Goal: Check status: Check status

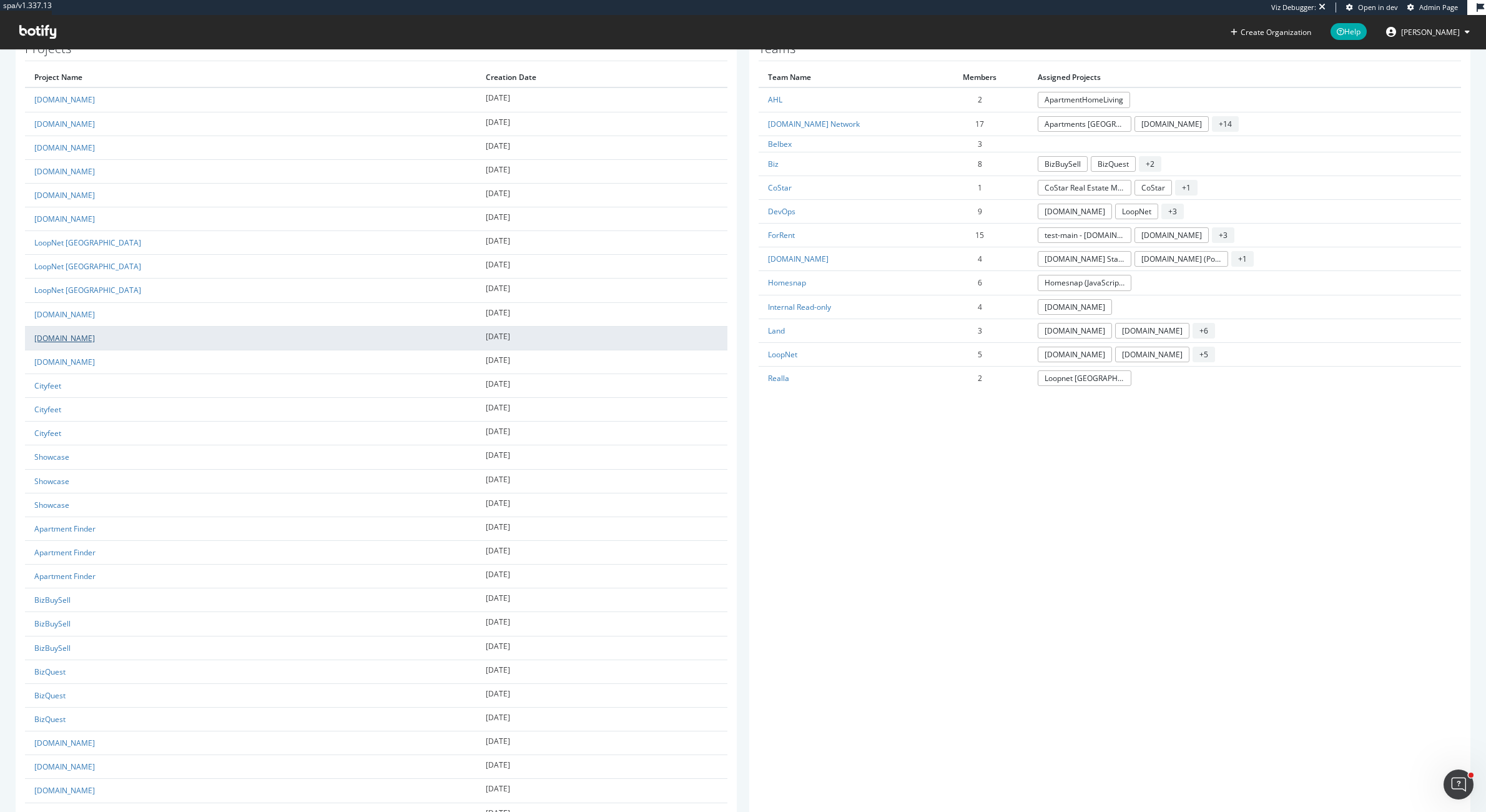
scroll to position [606, 0]
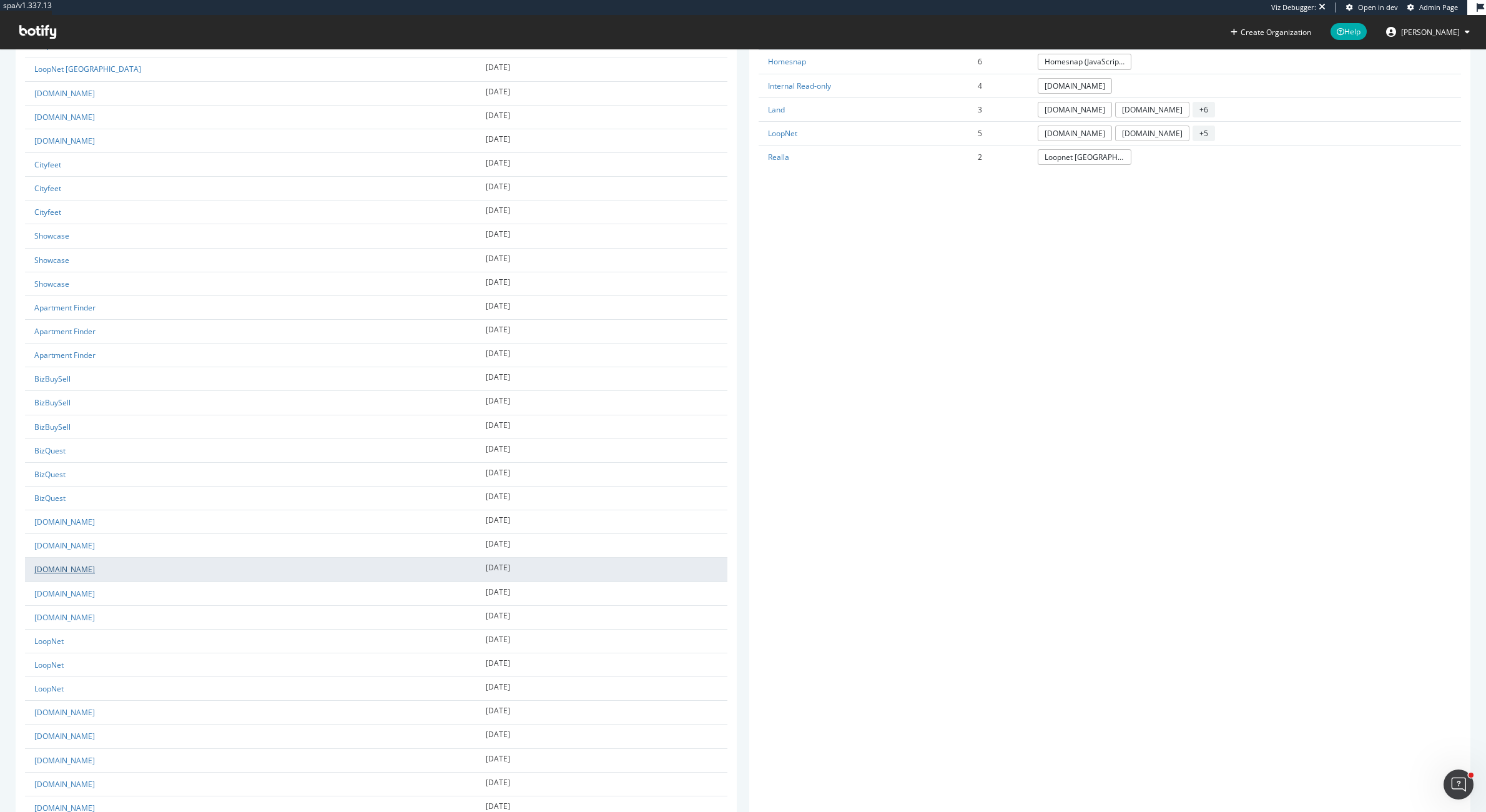
click at [58, 570] on link "[DOMAIN_NAME]" at bounding box center [65, 569] width 61 height 11
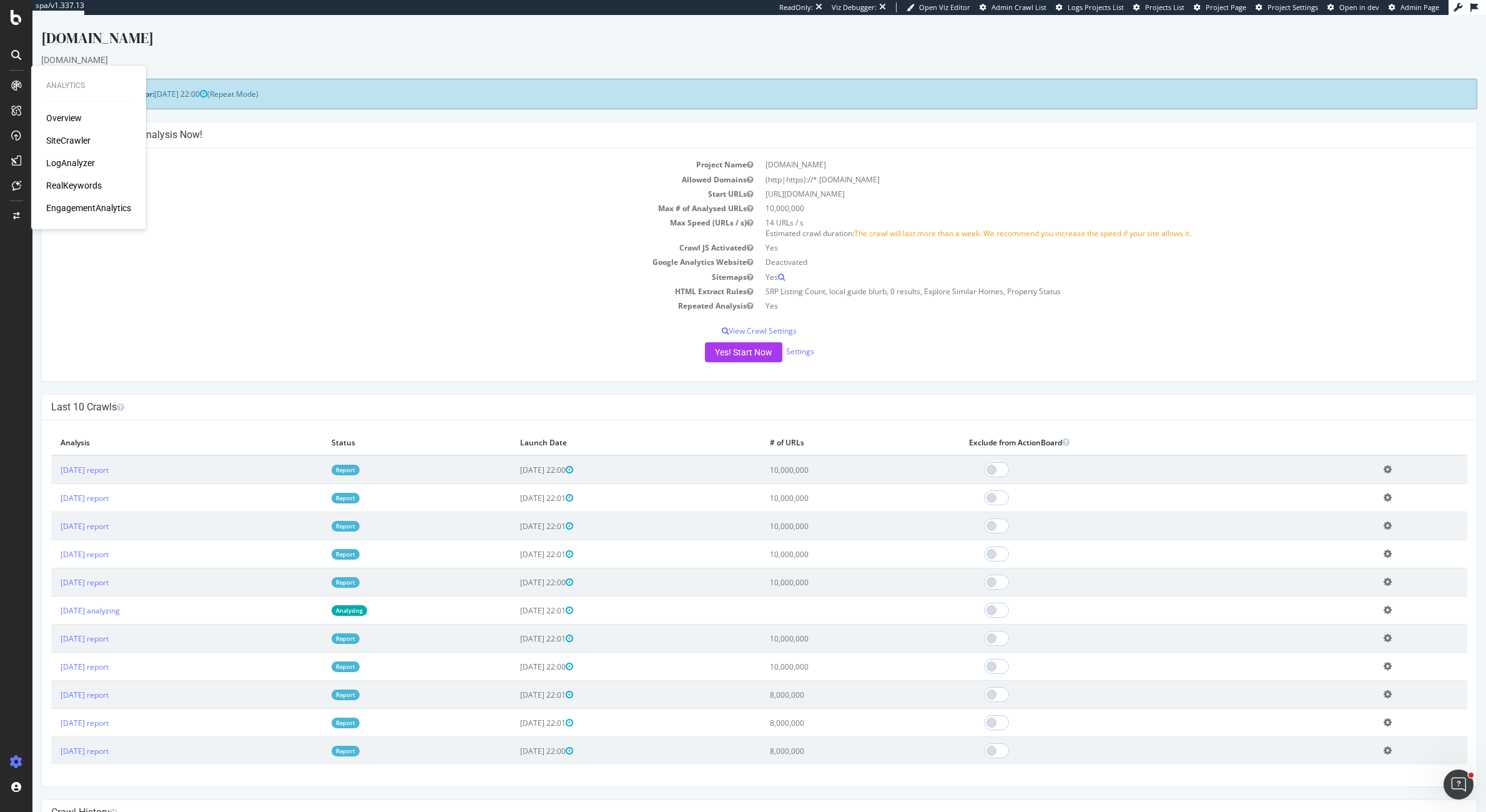
click at [75, 161] on div "LogAnalyzer" at bounding box center [70, 163] width 49 height 13
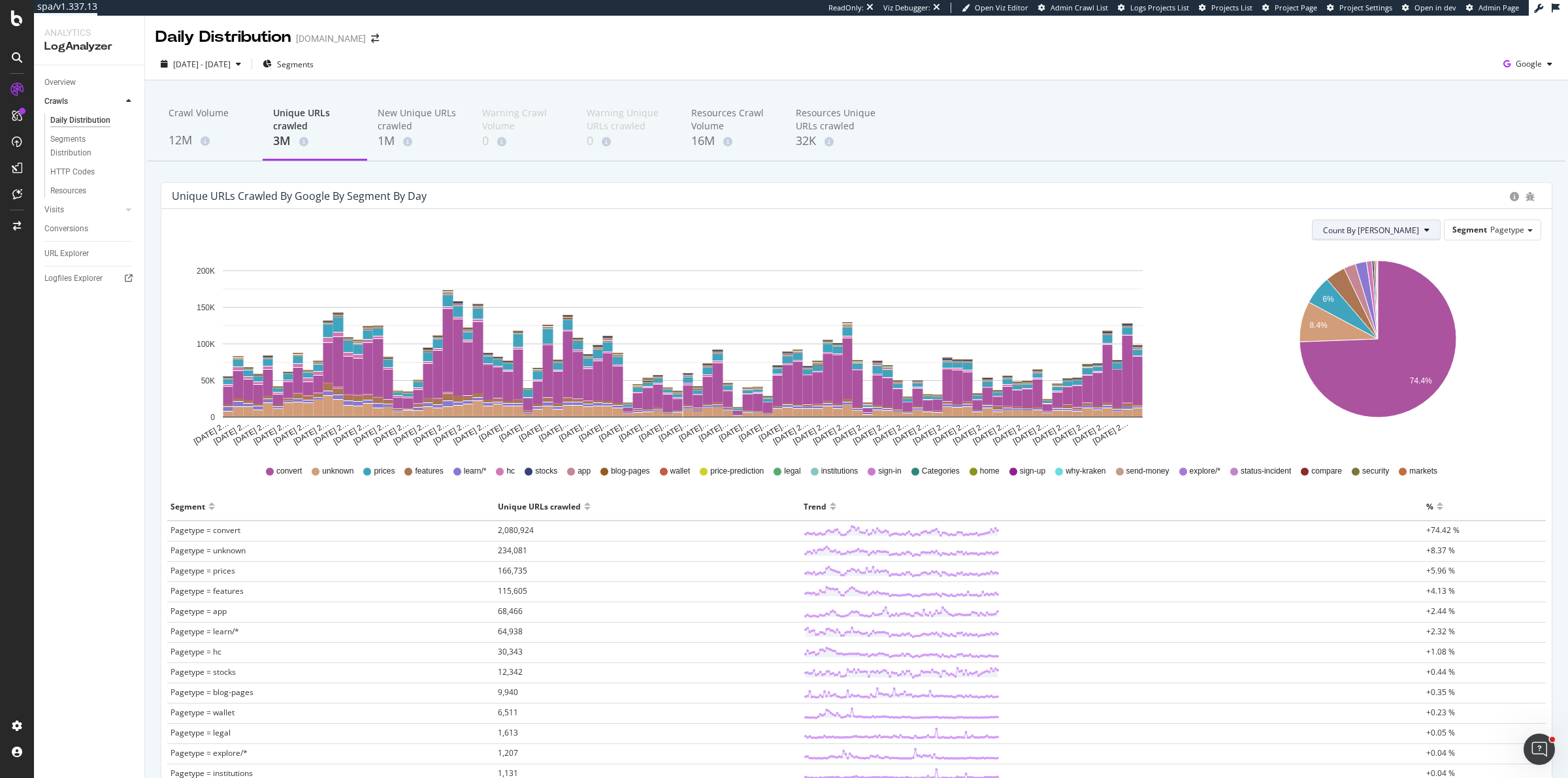
click at [1418, 227] on span "Count By [PERSON_NAME]" at bounding box center [1371, 230] width 96 height 11
drag, startPoint x: 1382, startPoint y: 278, endPoint x: 842, endPoint y: 234, distance: 541.8
click at [1382, 278] on span "Cumulated (all codes)" at bounding box center [1420, 280] width 99 height 12
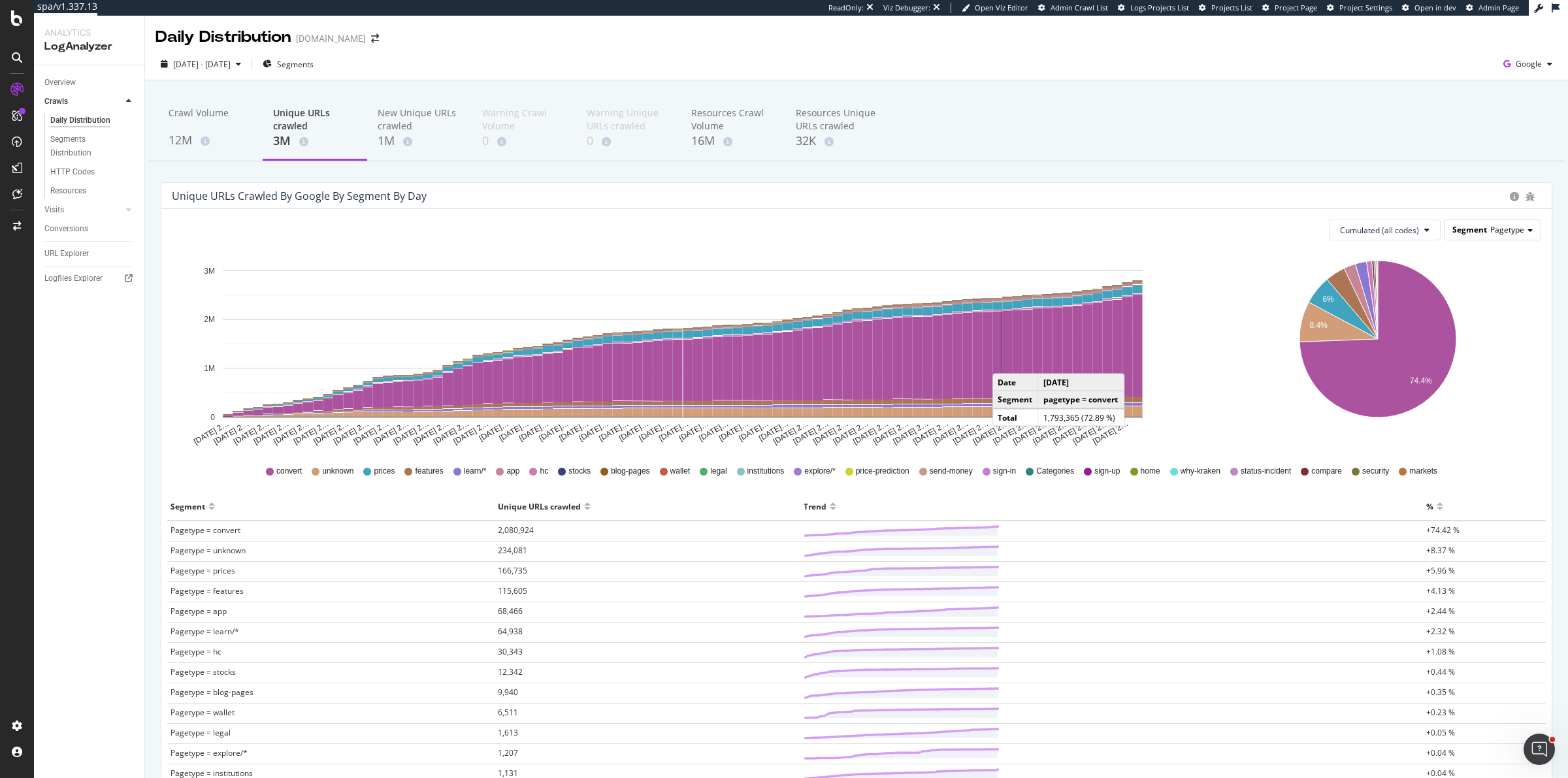
click at [1472, 234] on span "Segment" at bounding box center [1469, 229] width 35 height 11
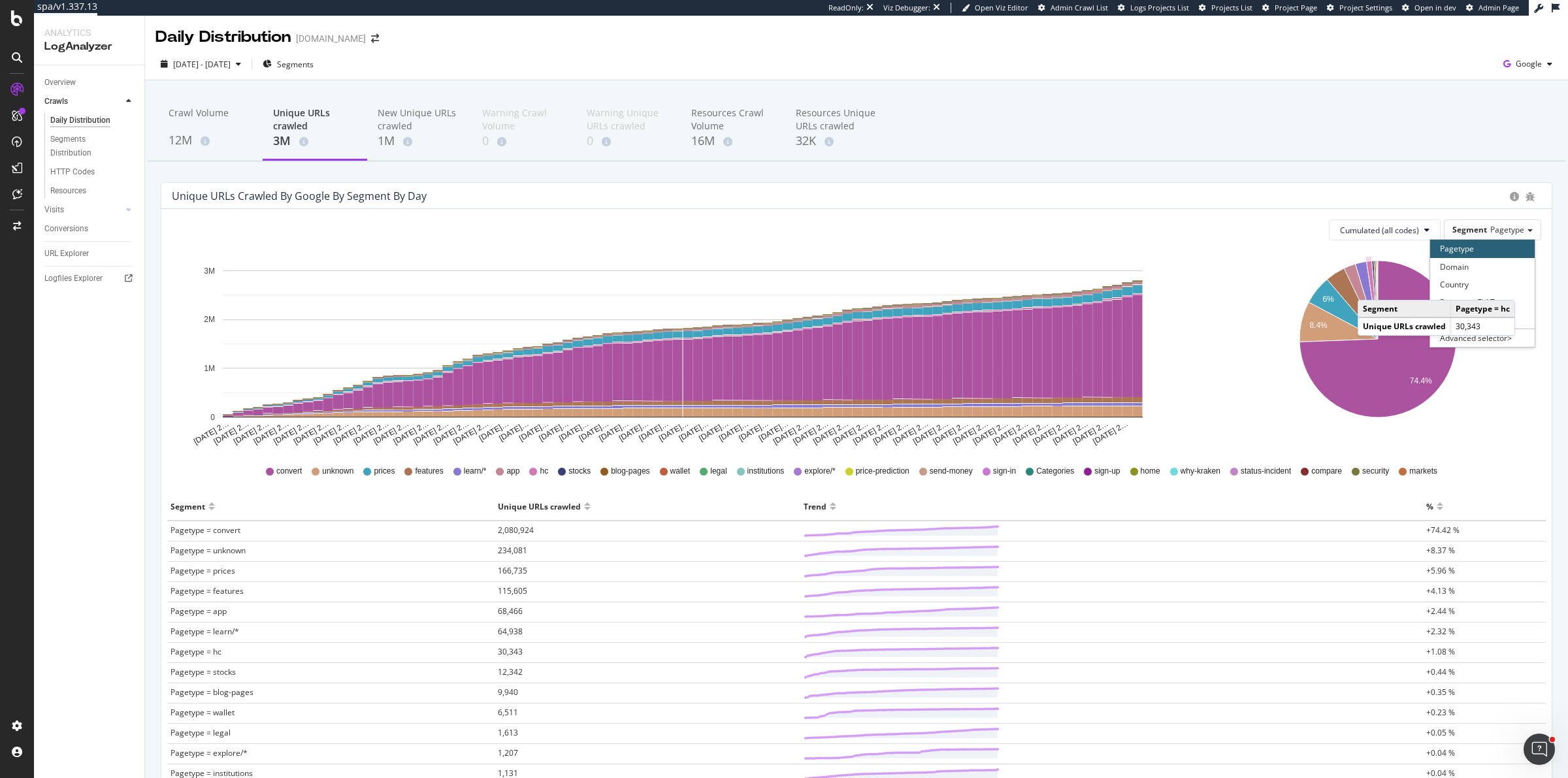
click at [1093, 208] on div "Unique URLs crawled by google by Segment by Day" at bounding box center [856, 195] width 1390 height 26
click at [1104, 189] on div "Unique URLs crawled by google by Segment by Day" at bounding box center [837, 196] width 1331 height 13
click at [386, 201] on div "Unique URLs crawled by google by Segment by Day" at bounding box center [299, 196] width 255 height 13
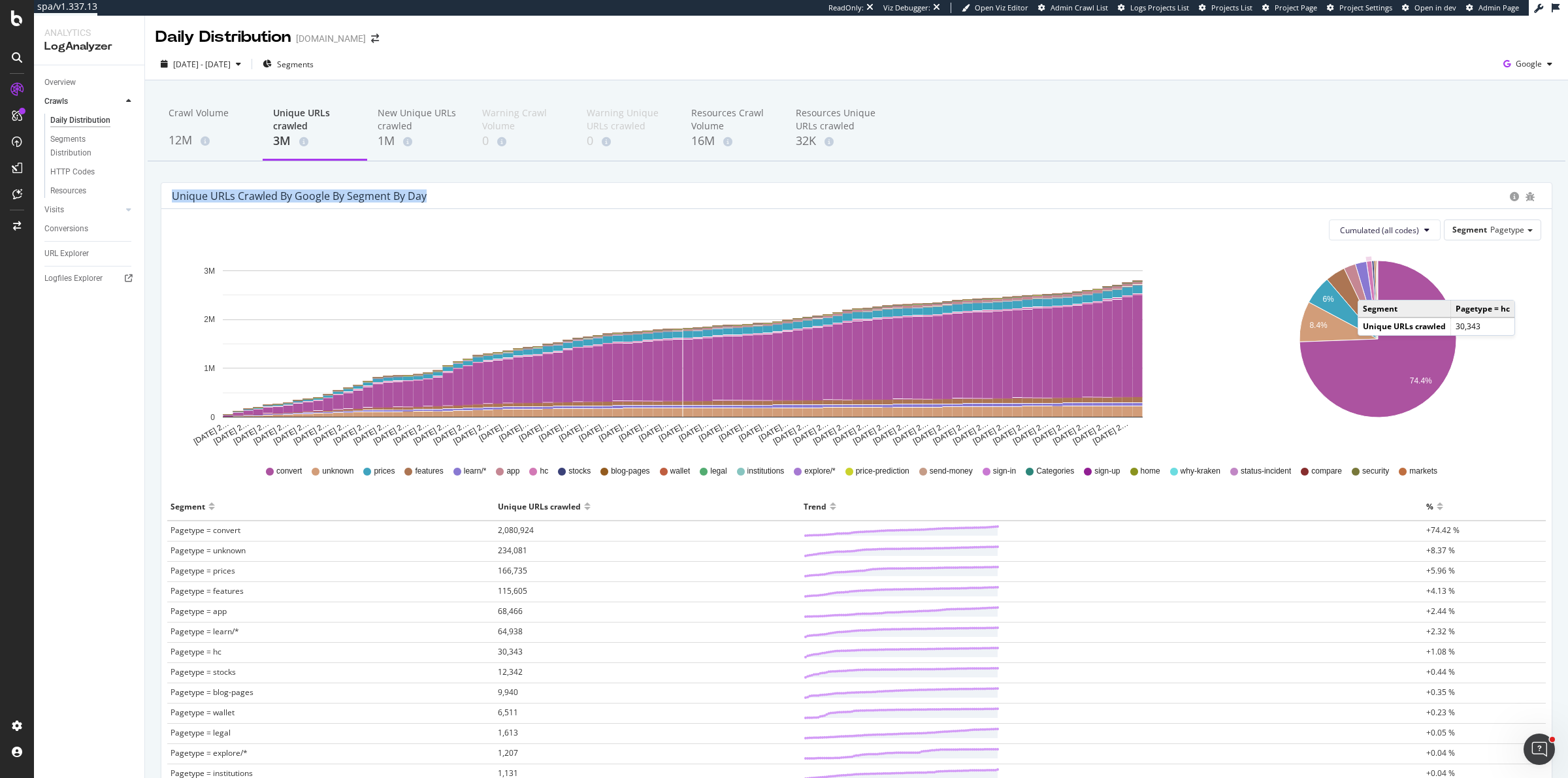
click at [416, 201] on div "Unique URLs crawled by google by Segment by Day" at bounding box center [299, 196] width 255 height 13
drag, startPoint x: 444, startPoint y: 196, endPoint x: 217, endPoint y: 188, distance: 227.1
click at [217, 188] on div "Unique URLs crawled by google by Segment by Day" at bounding box center [856, 195] width 1390 height 26
click at [170, 197] on div "Unique URLs crawled by google by Segment by Day" at bounding box center [856, 195] width 1390 height 26
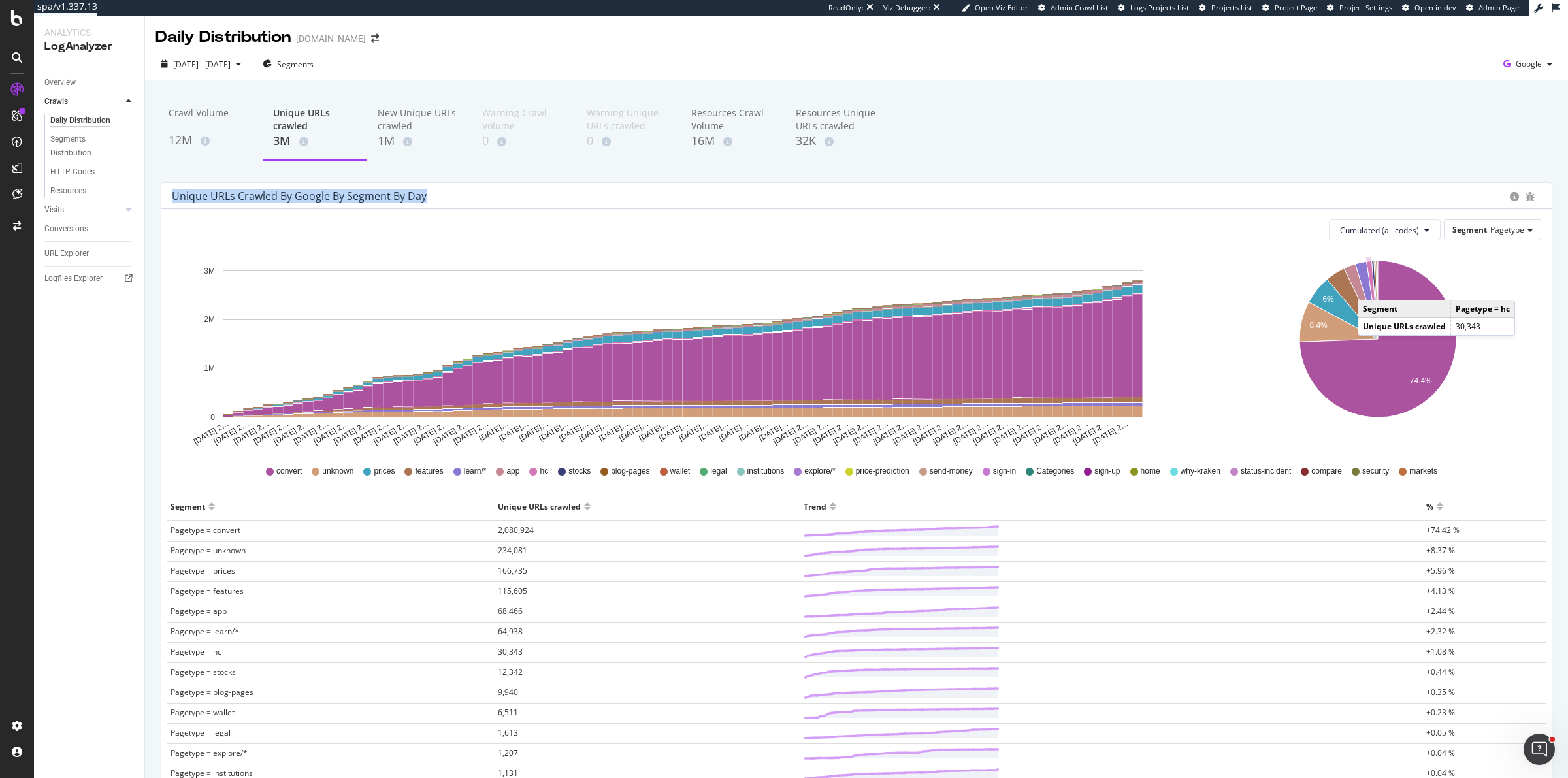
click at [170, 197] on div "Unique URLs crawled by google by Segment by Day" at bounding box center [856, 195] width 1390 height 26
click at [193, 193] on div "Unique URLs crawled by google by Segment by Day" at bounding box center [299, 196] width 255 height 13
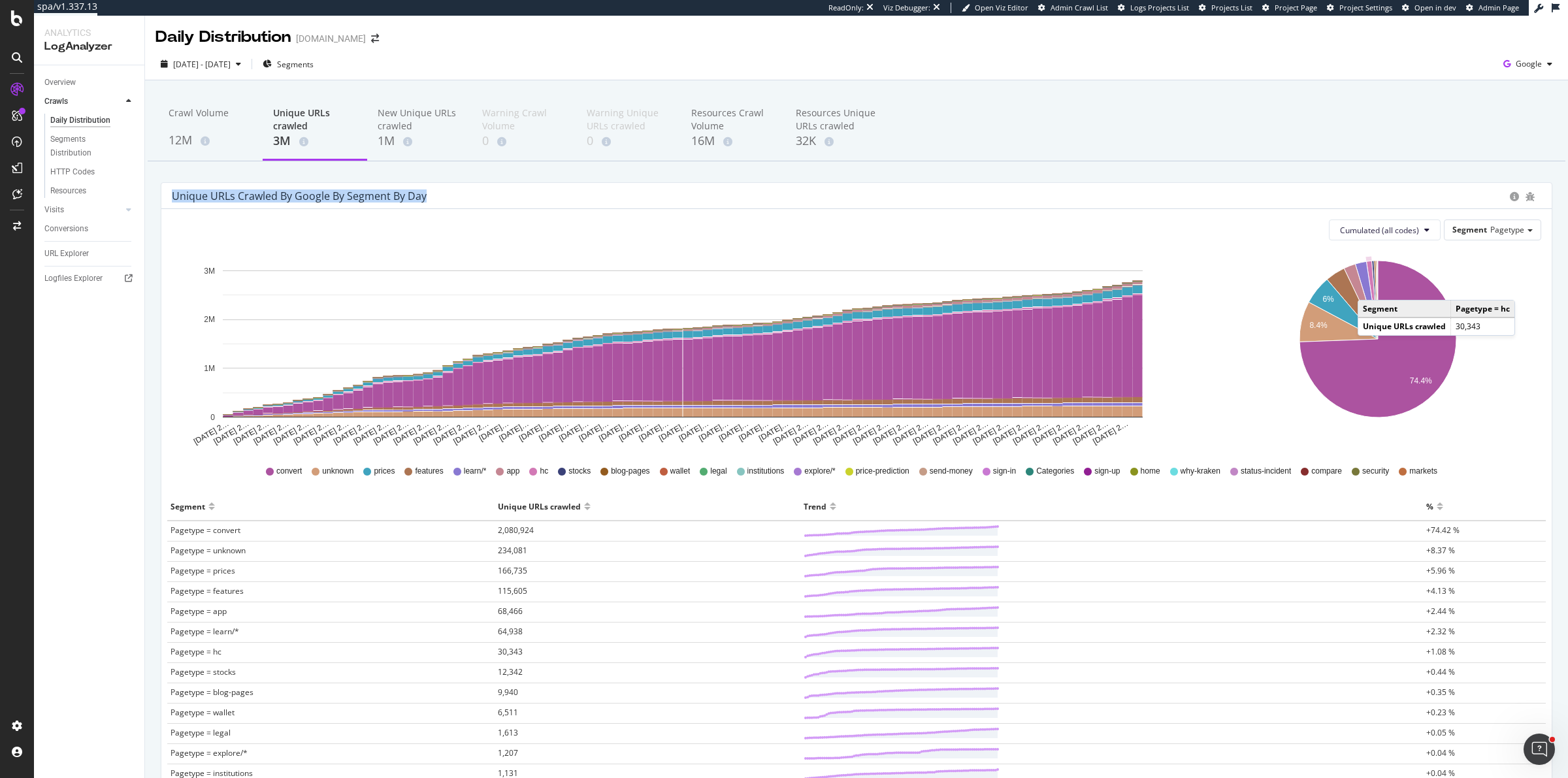
click at [442, 194] on div "Unique URLs crawled by google by Segment by Day" at bounding box center [837, 196] width 1331 height 13
click at [312, 187] on div "Unique URLs crawled by google by Segment by Day" at bounding box center [856, 195] width 1390 height 26
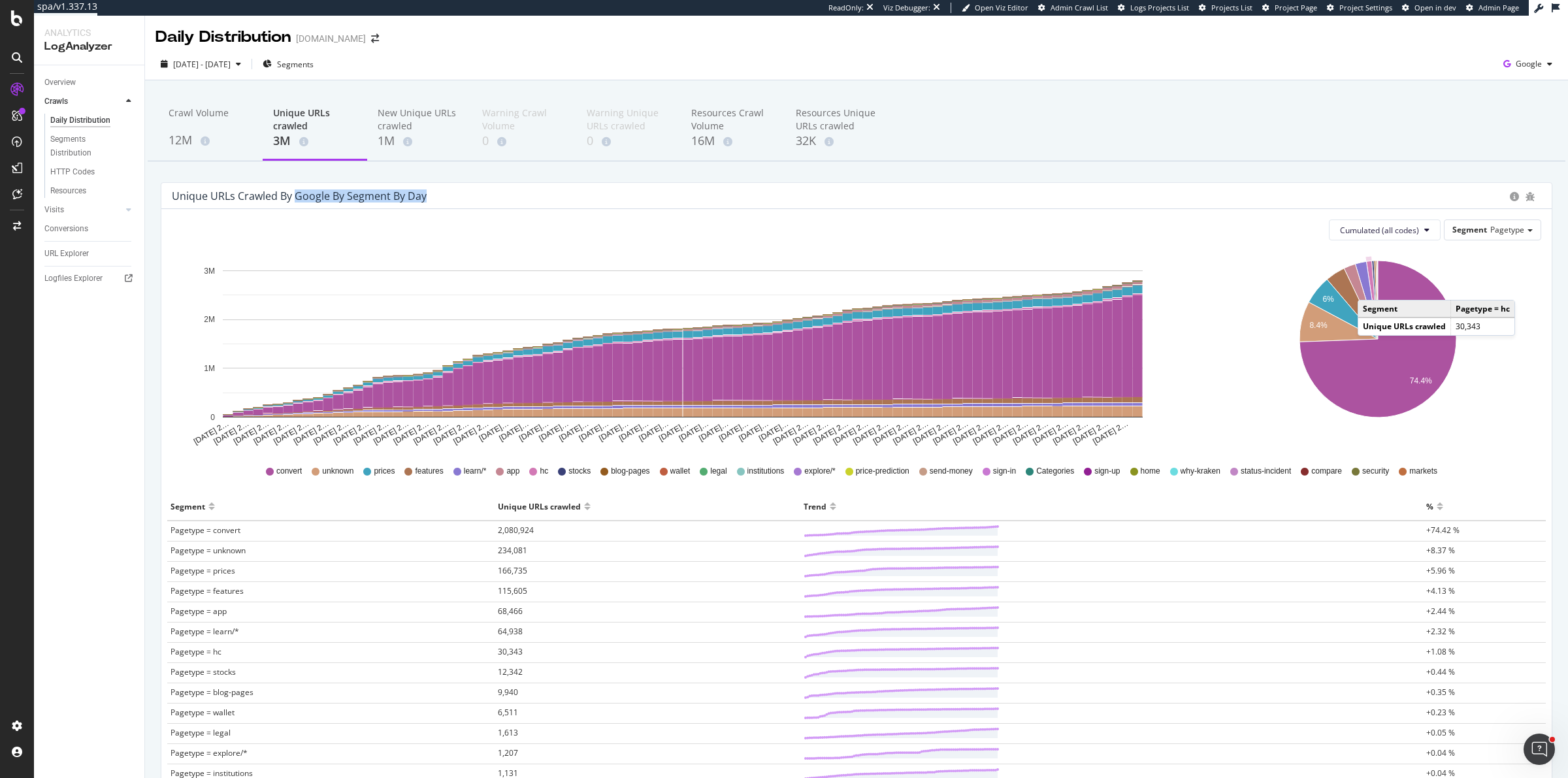
drag, startPoint x: 293, startPoint y: 197, endPoint x: 486, endPoint y: 196, distance: 193.0
click at [486, 196] on div "Unique URLs crawled by google by Segment by Day" at bounding box center [837, 196] width 1331 height 13
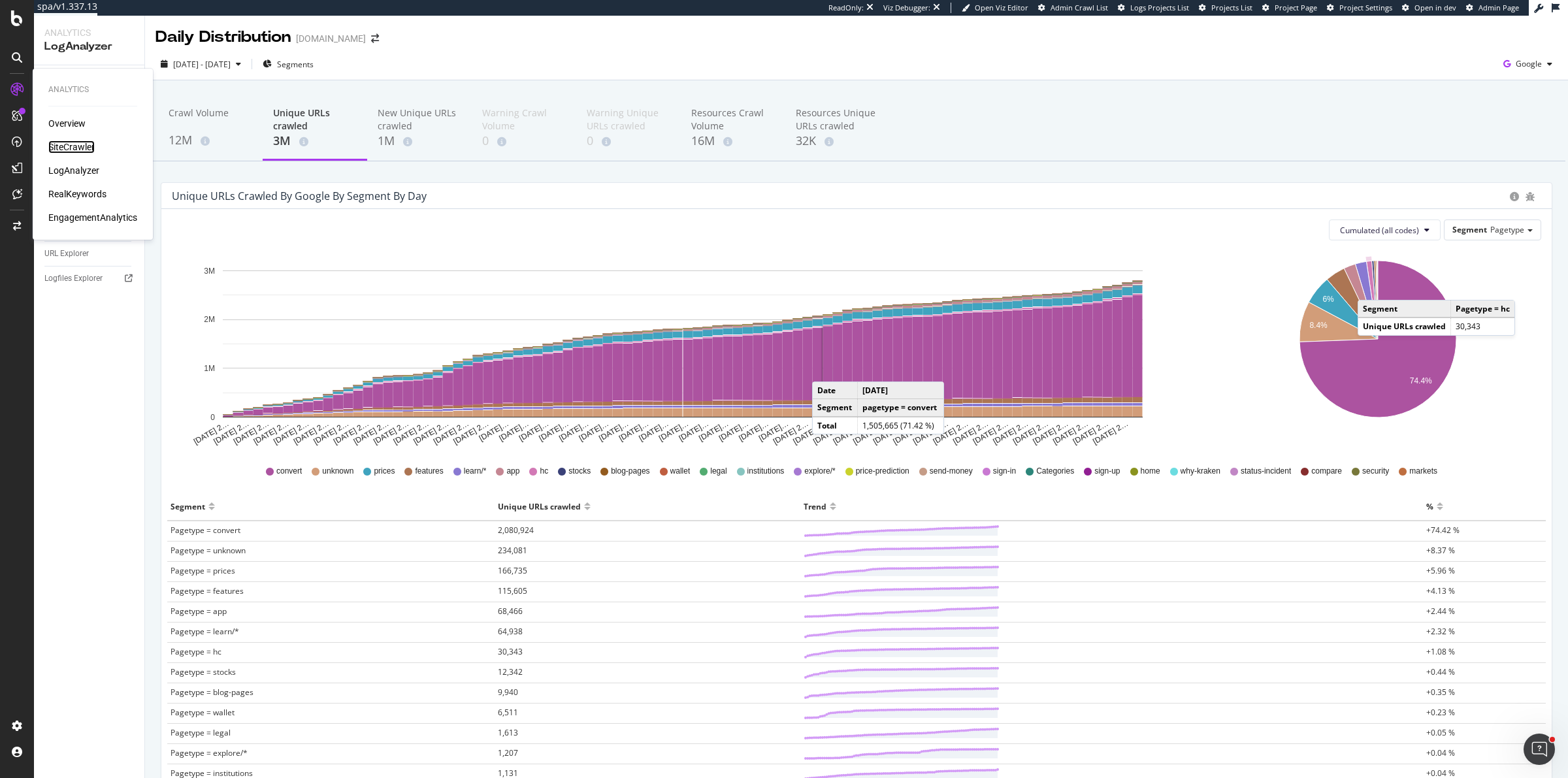
click at [83, 152] on div "SiteCrawler" at bounding box center [71, 147] width 46 height 13
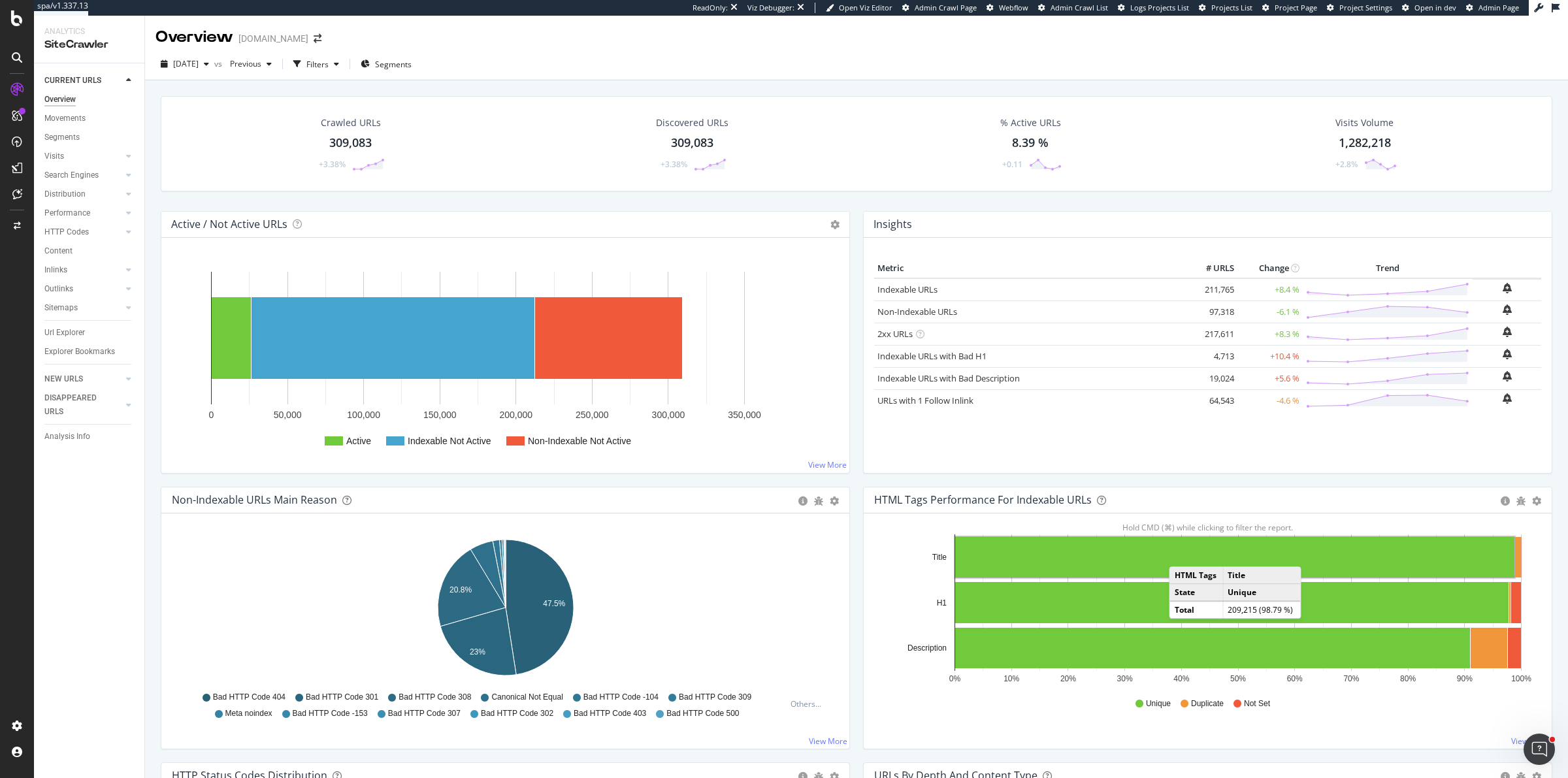
click at [855, 201] on div "Crawled URLs 309,083 +3.38% Discovered URLs 309,083 +3.38% % Active URLs 8.39 %…" at bounding box center [856, 153] width 1404 height 115
